Goal: Navigation & Orientation: Find specific page/section

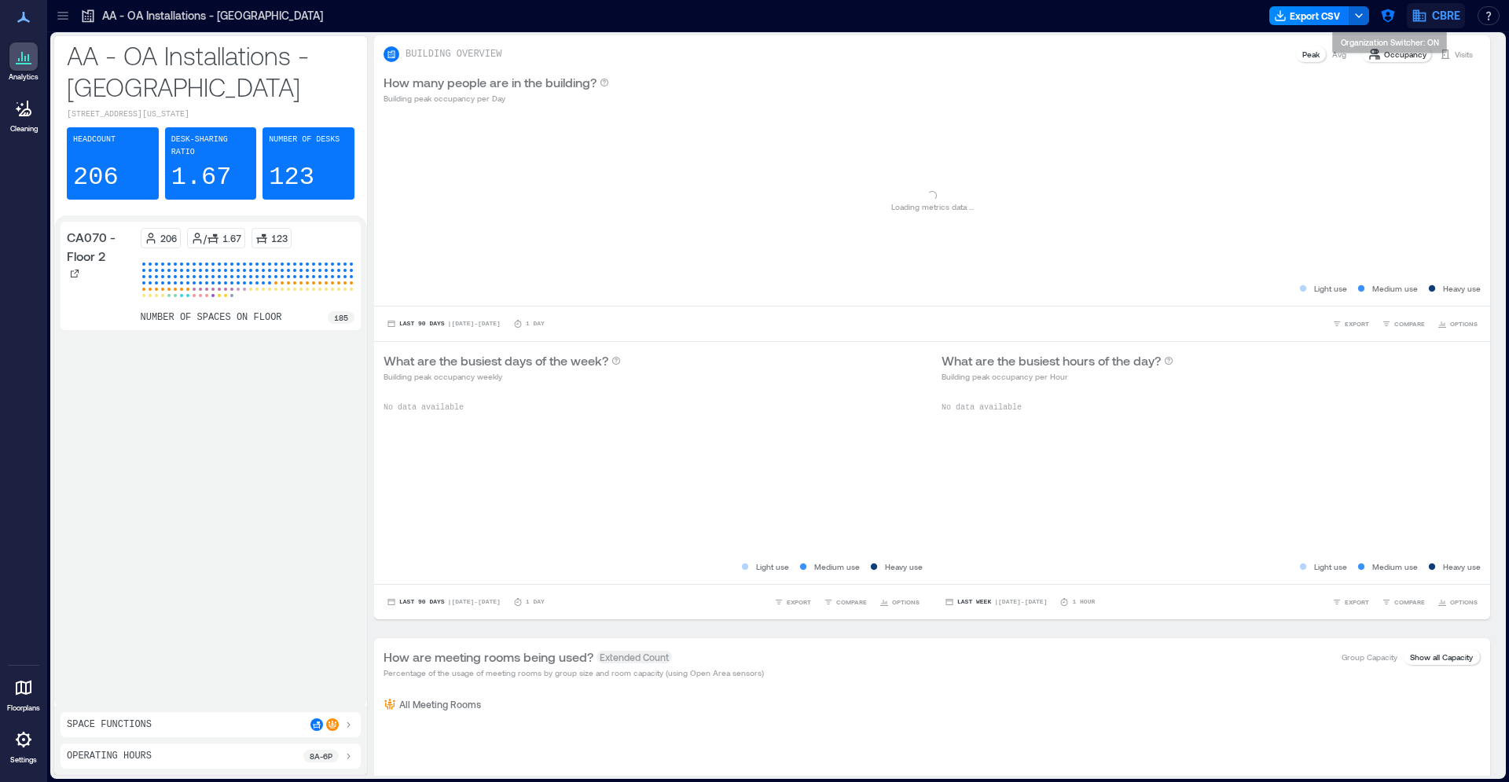
click at [1423, 21] on icon "button" at bounding box center [1419, 16] width 13 height 12
click at [1380, 17] on button "button" at bounding box center [1387, 15] width 25 height 25
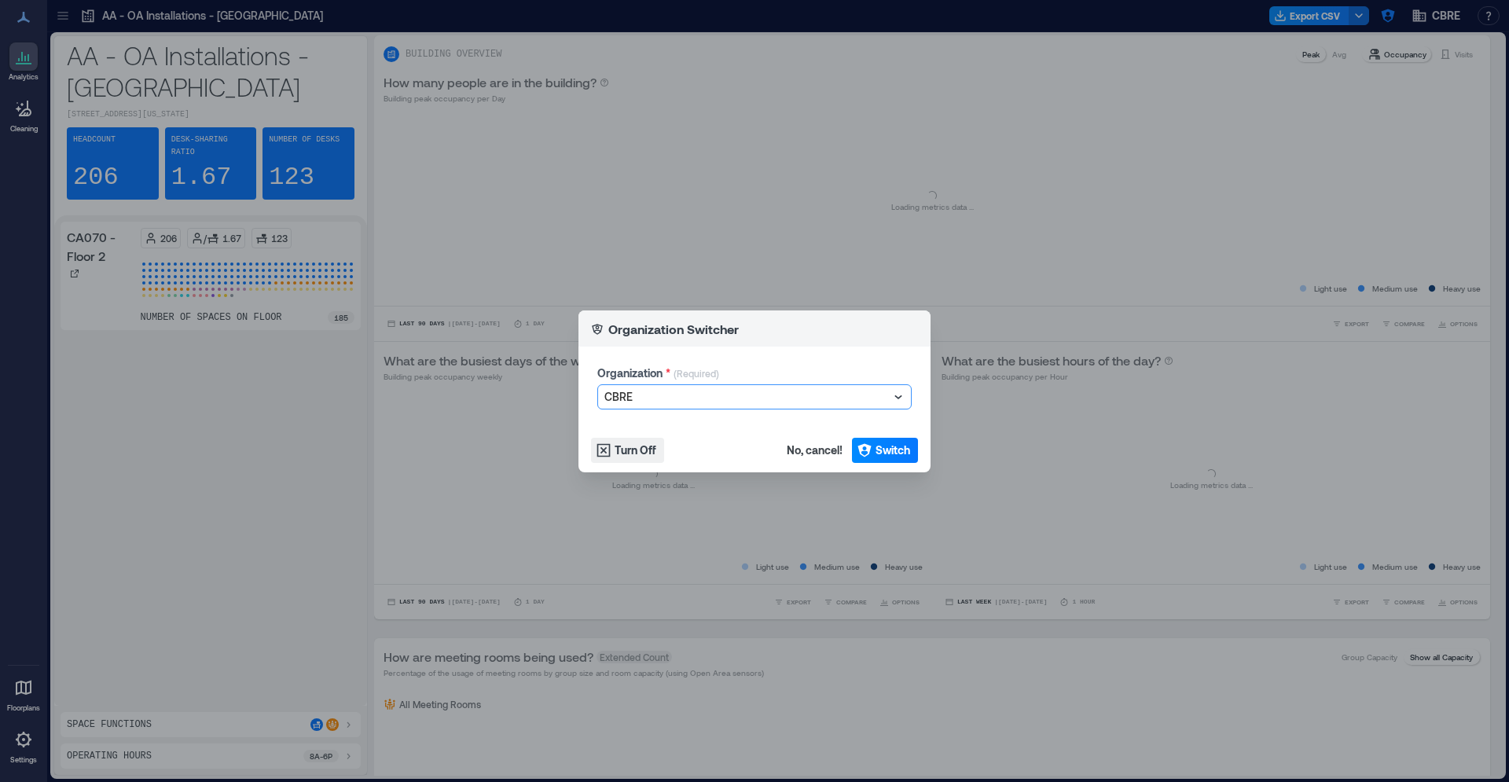
click at [717, 391] on div at bounding box center [746, 396] width 285 height 19
click at [698, 394] on div at bounding box center [746, 396] width 285 height 19
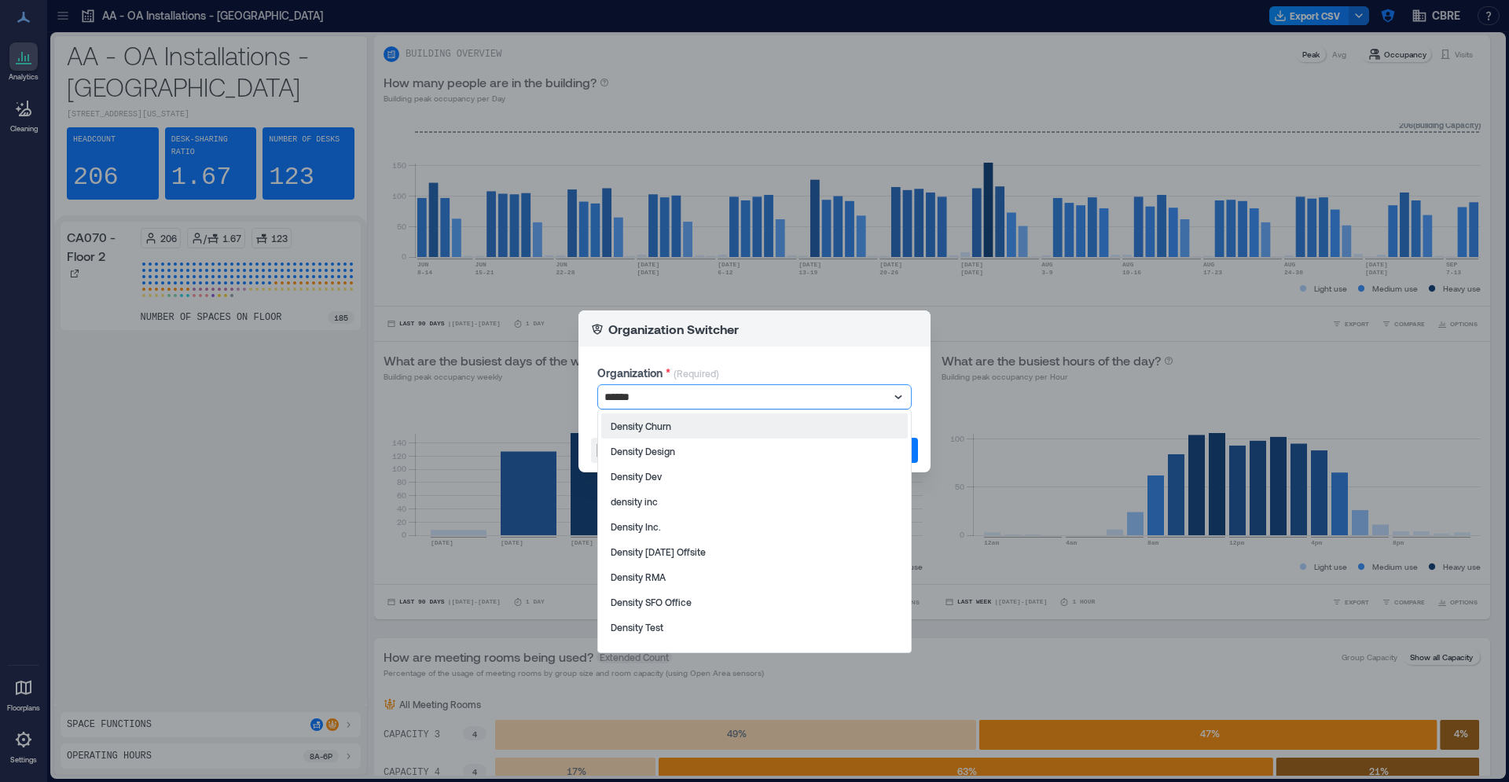
type input "*******"
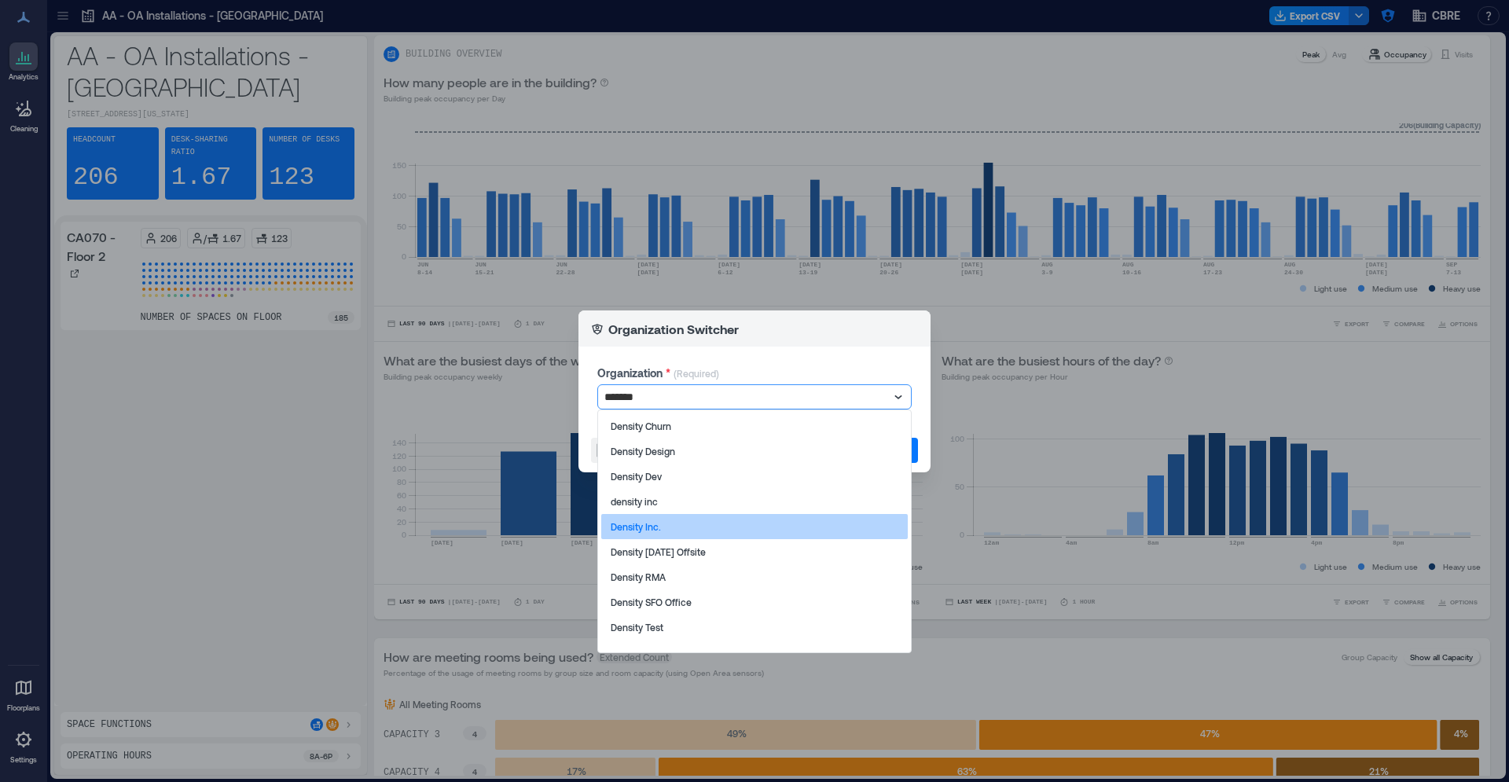
click at [660, 523] on div "Density Inc." at bounding box center [754, 526] width 307 height 25
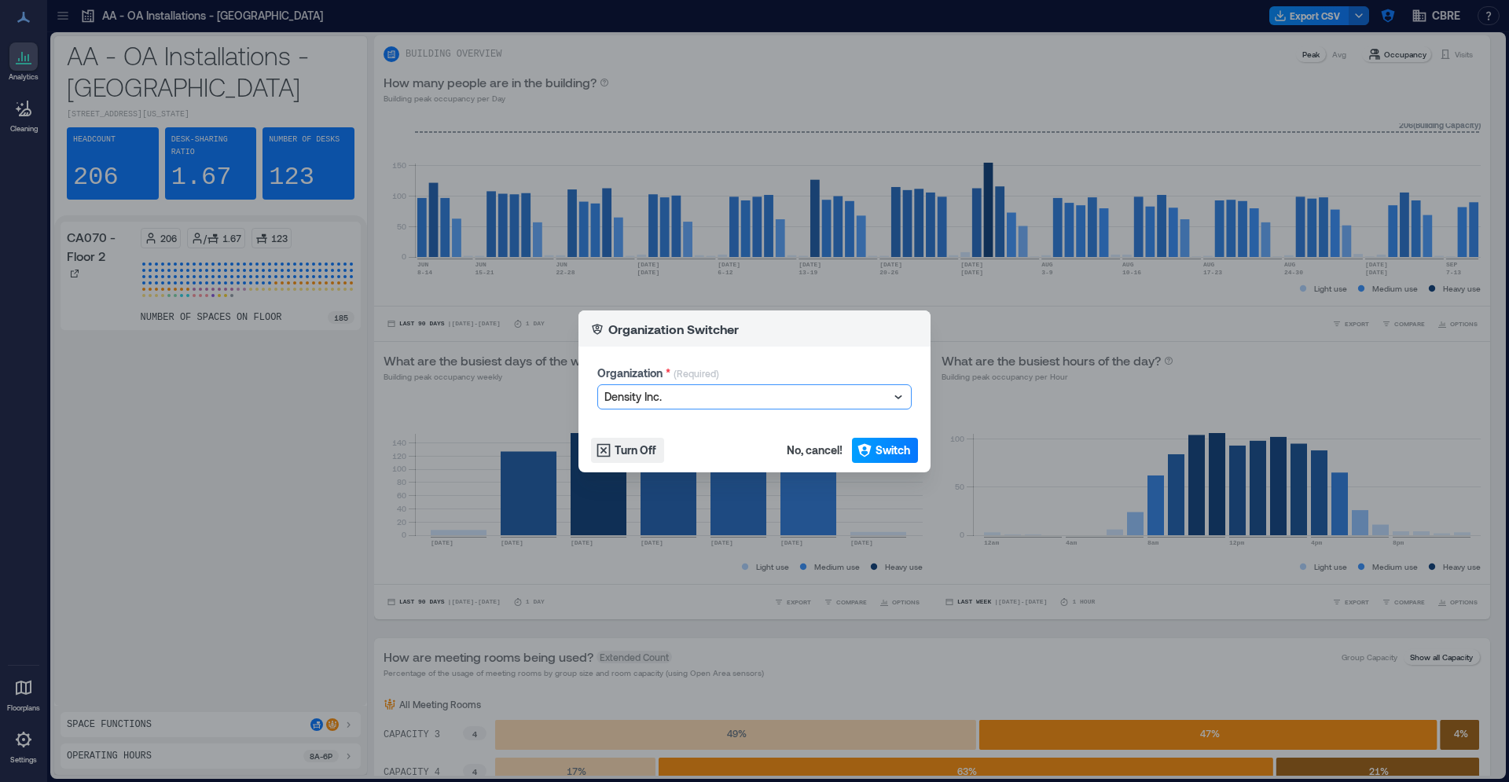
click at [901, 450] on span "Switch" at bounding box center [893, 450] width 35 height 16
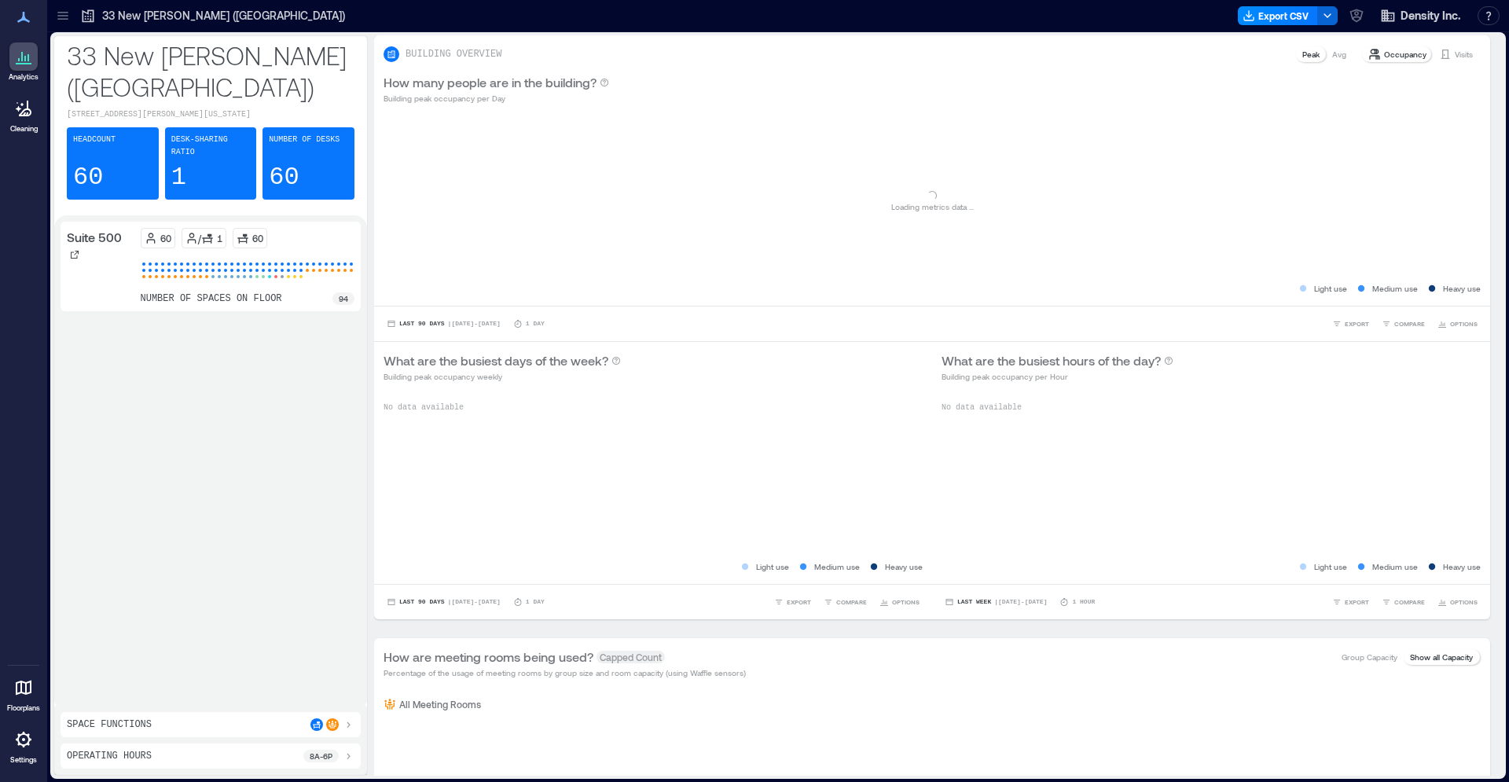
click at [25, 693] on icon at bounding box center [24, 688] width 16 height 15
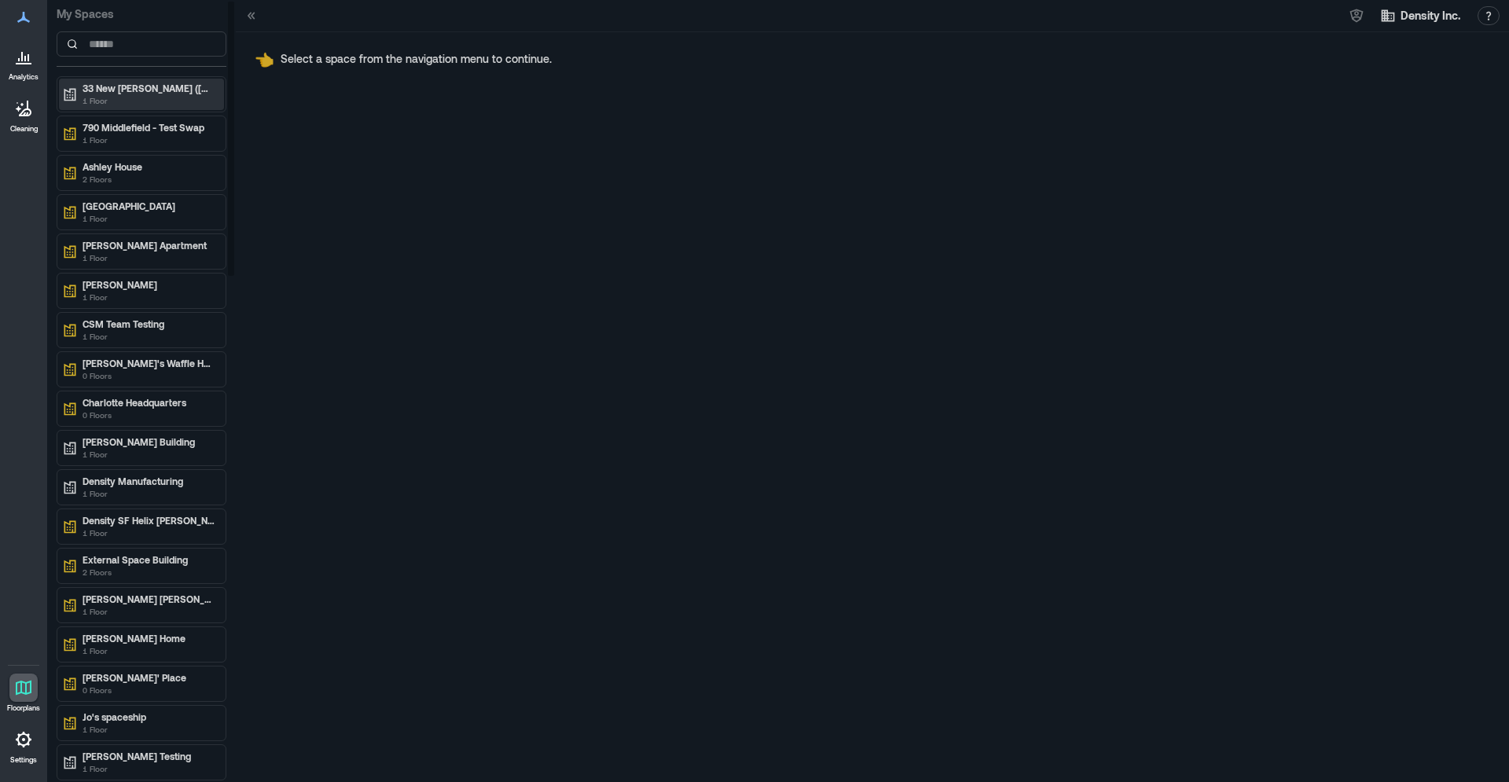
click at [163, 95] on p "1 Floor" at bounding box center [149, 100] width 132 height 13
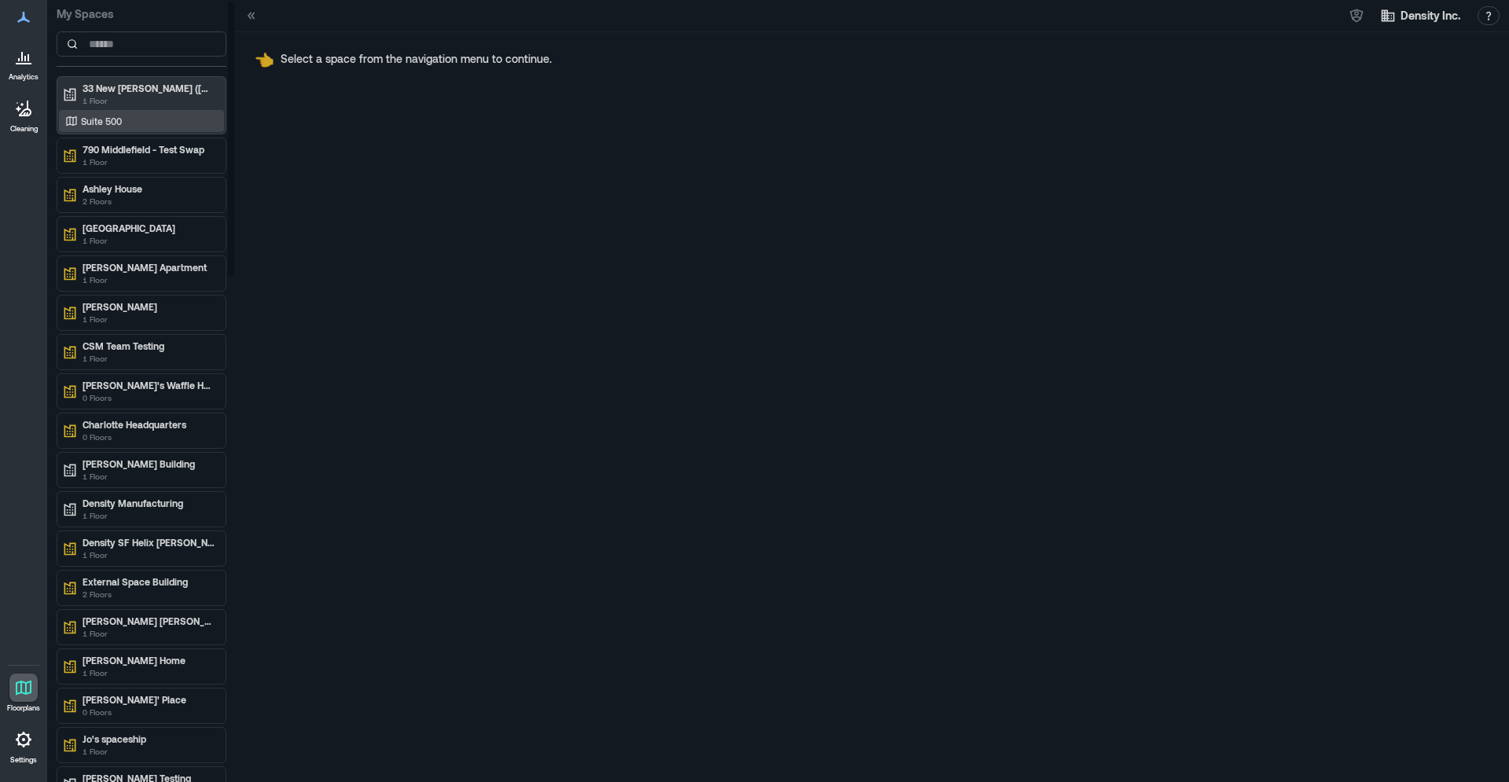
click at [130, 127] on div "Suite 500" at bounding box center [138, 121] width 152 height 16
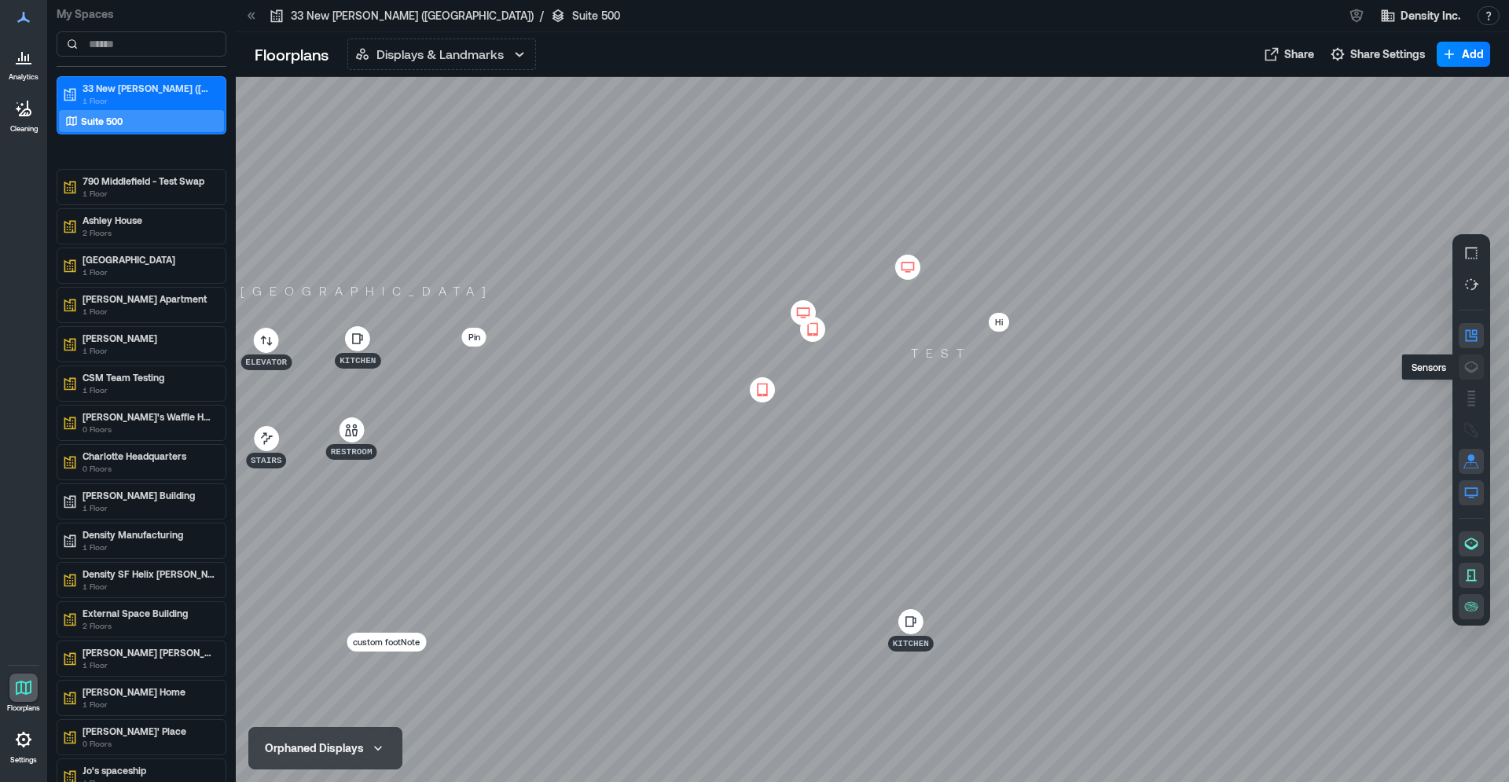
click at [1470, 365] on icon "button" at bounding box center [1471, 367] width 16 height 16
